Goal: Navigation & Orientation: Find specific page/section

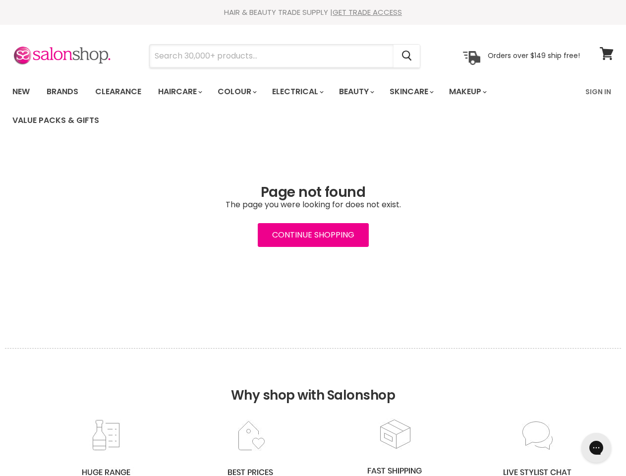
click at [272, 56] on input "Search" at bounding box center [272, 56] width 244 height 23
click at [407, 56] on icon "Search" at bounding box center [407, 56] width 10 height 10
click at [183, 92] on link "Haircare" at bounding box center [179, 91] width 57 height 21
